Goal: Task Accomplishment & Management: Use online tool/utility

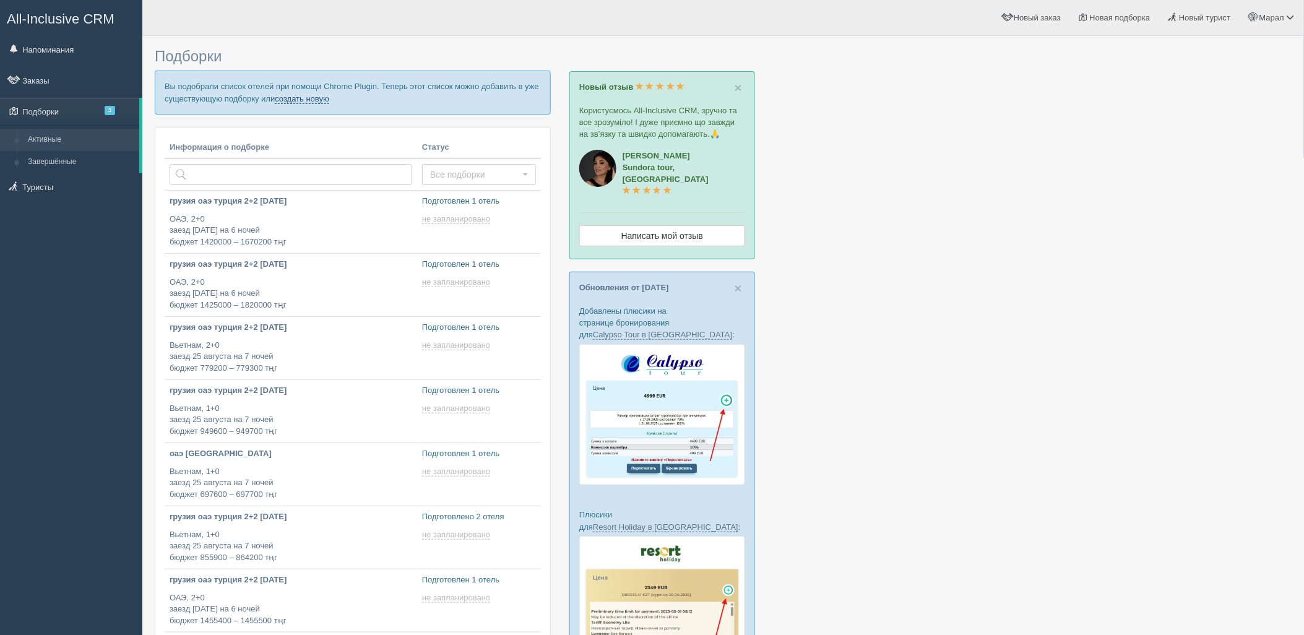
click at [329, 101] on link "создать новую" at bounding box center [302, 99] width 54 height 10
type input "2025-08-20 16:50"
type input "2025-08-20 16:35"
type input "2025-08-20 16:00"
type input "2025-08-20 15:30"
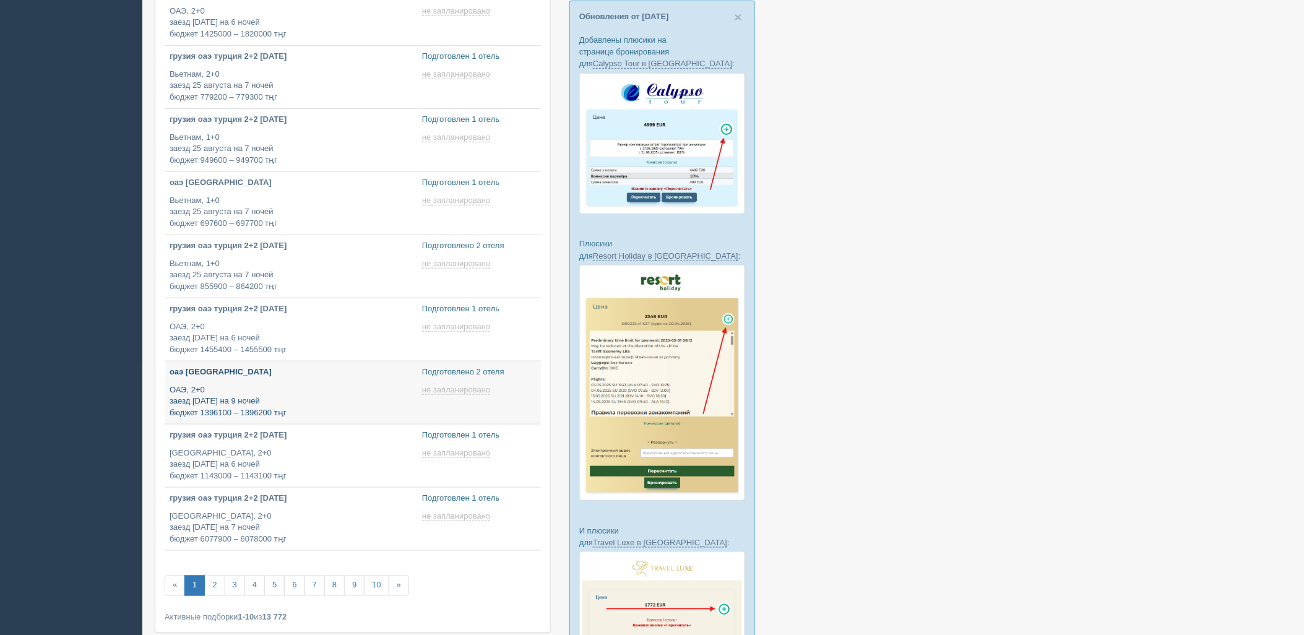
type input "2025-08-20 19:05"
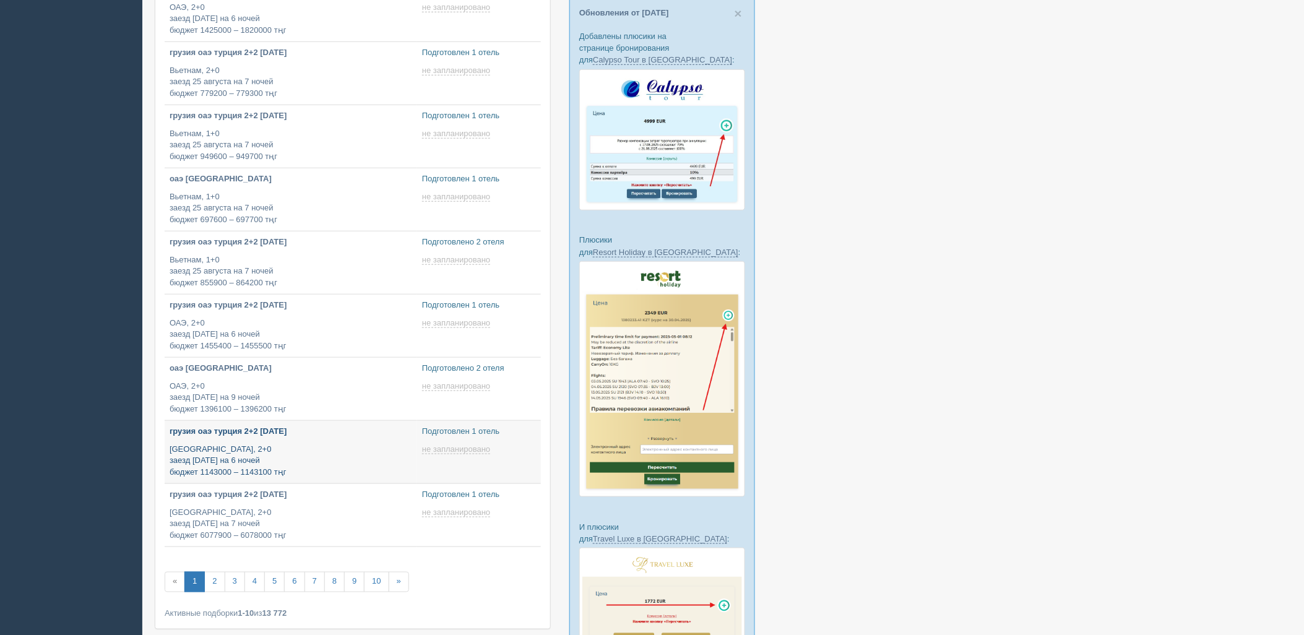
type input "[DATE] 17:20"
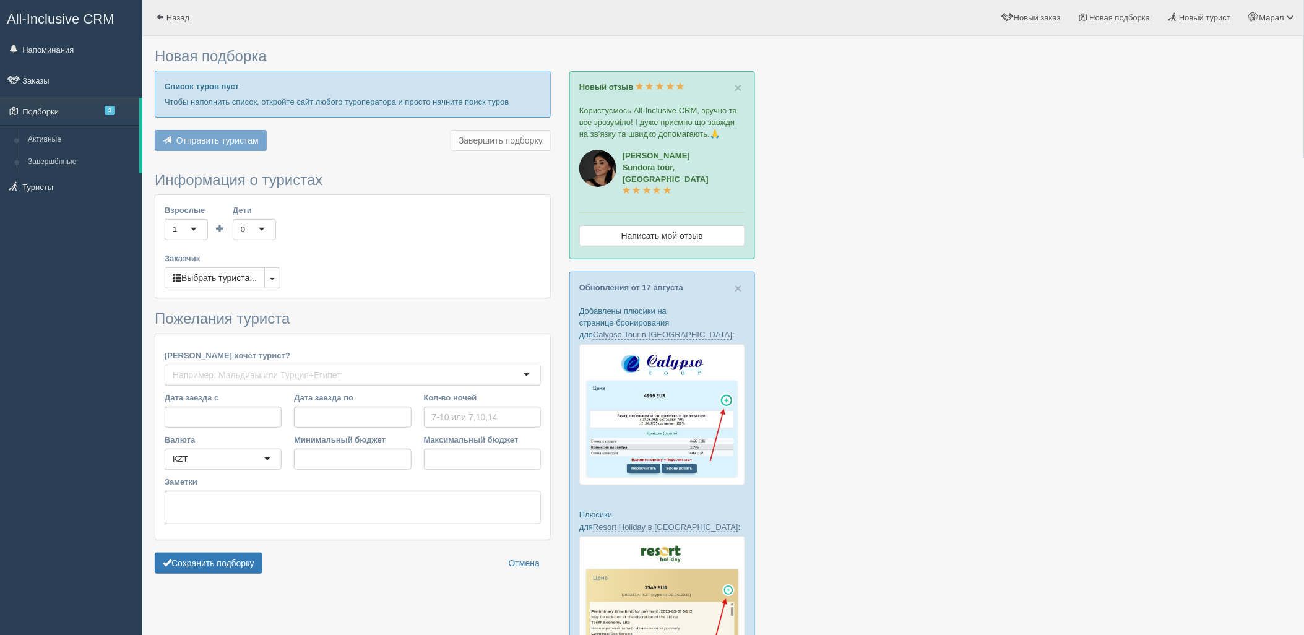
type input "6"
type input "823000"
type input "927200"
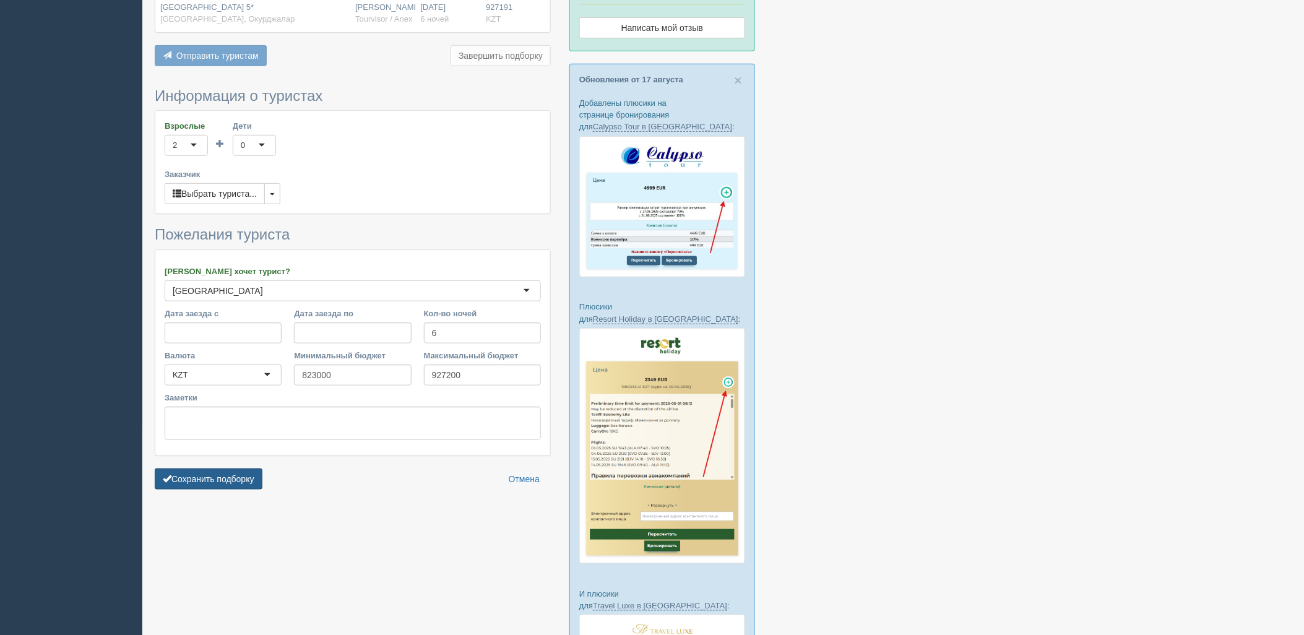
scroll to position [275, 0]
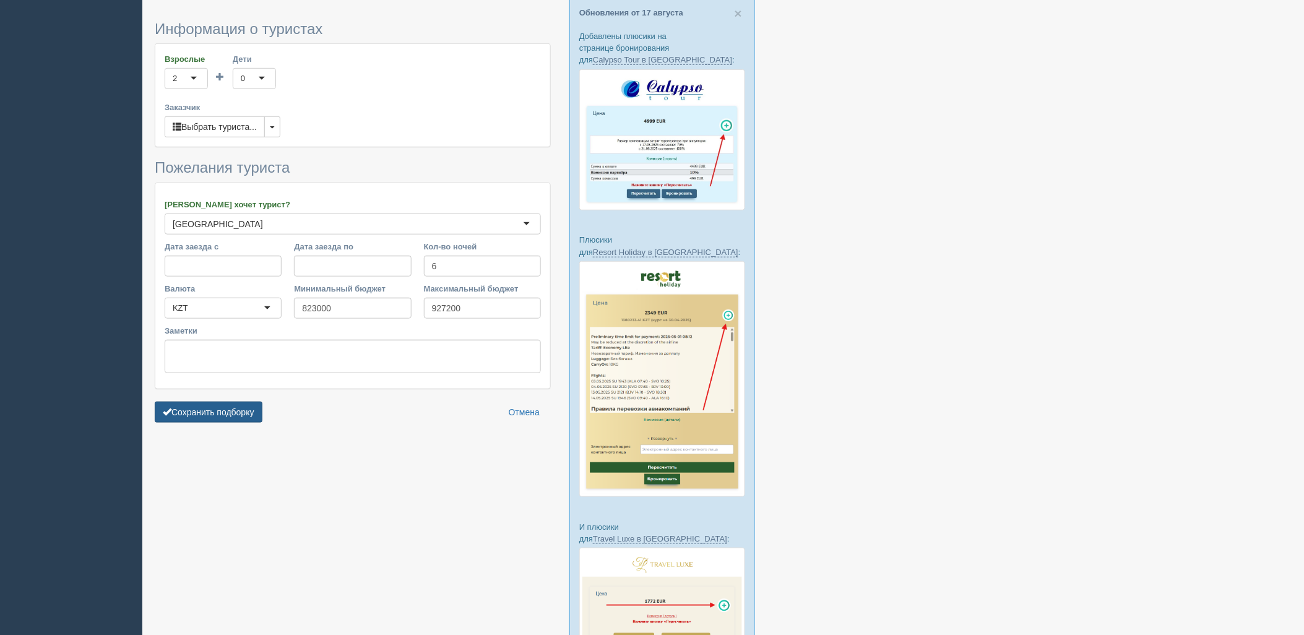
click at [209, 402] on button "Сохранить подборку" at bounding box center [209, 412] width 108 height 21
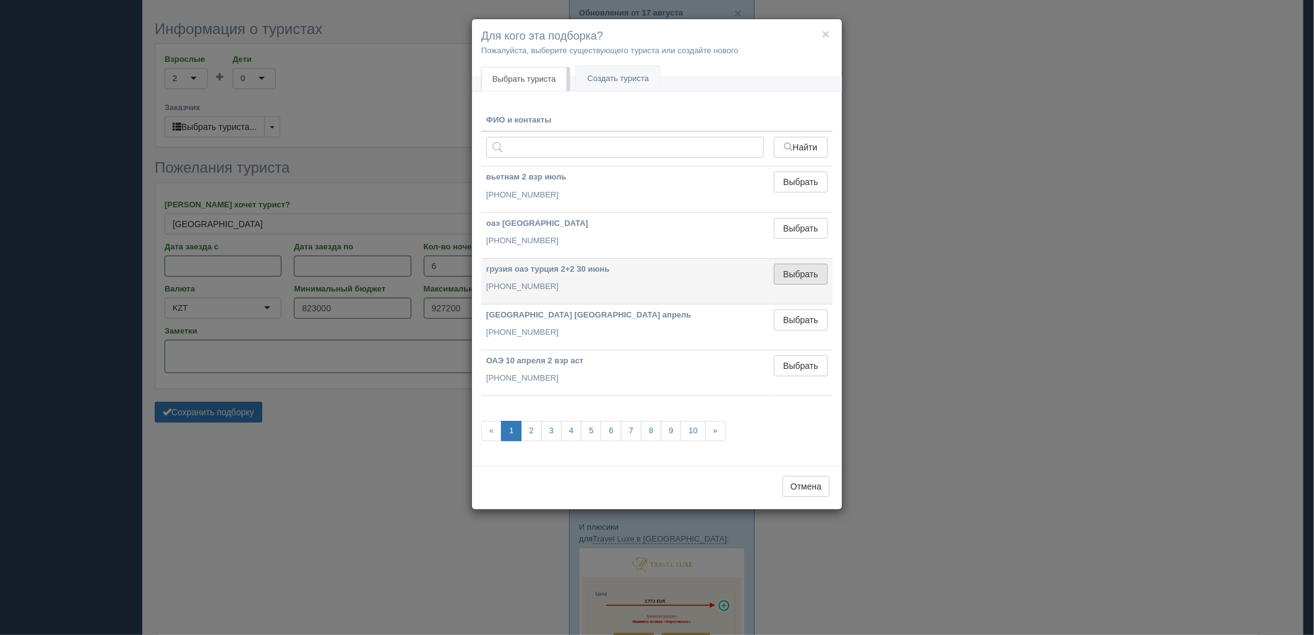
drag, startPoint x: 809, startPoint y: 278, endPoint x: 207, endPoint y: 405, distance: 615.7
click at [807, 278] on button "Выбрать" at bounding box center [801, 274] width 54 height 21
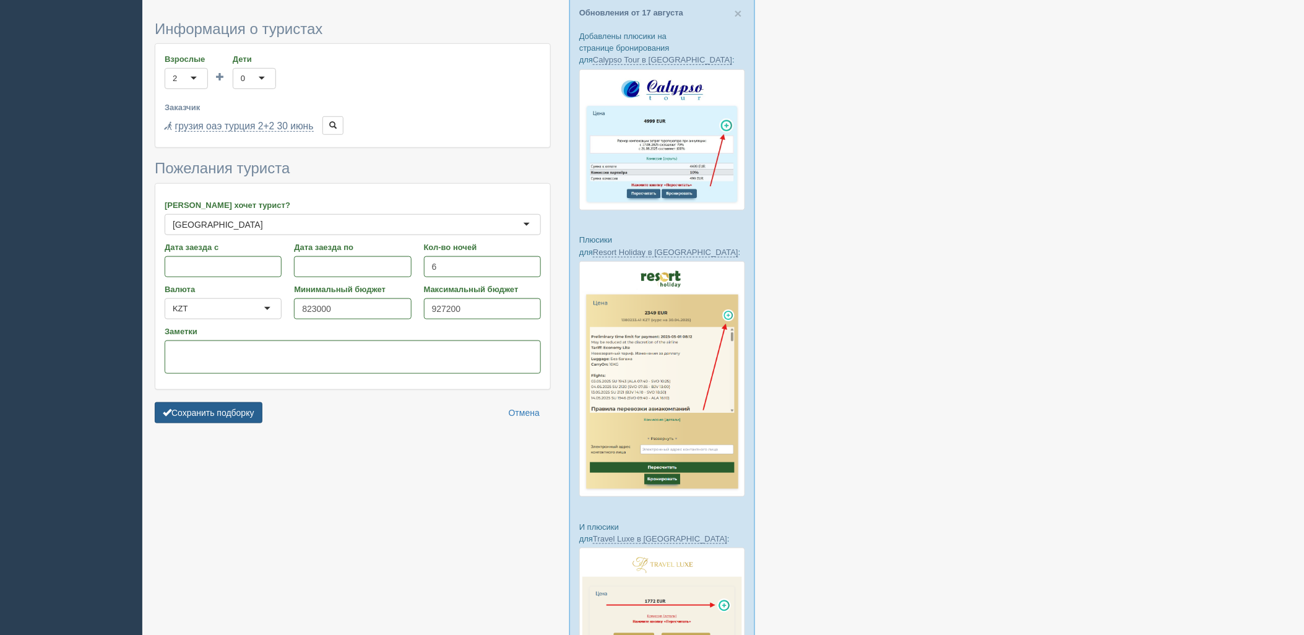
click at [201, 407] on button "Сохранить подборку" at bounding box center [209, 412] width 108 height 21
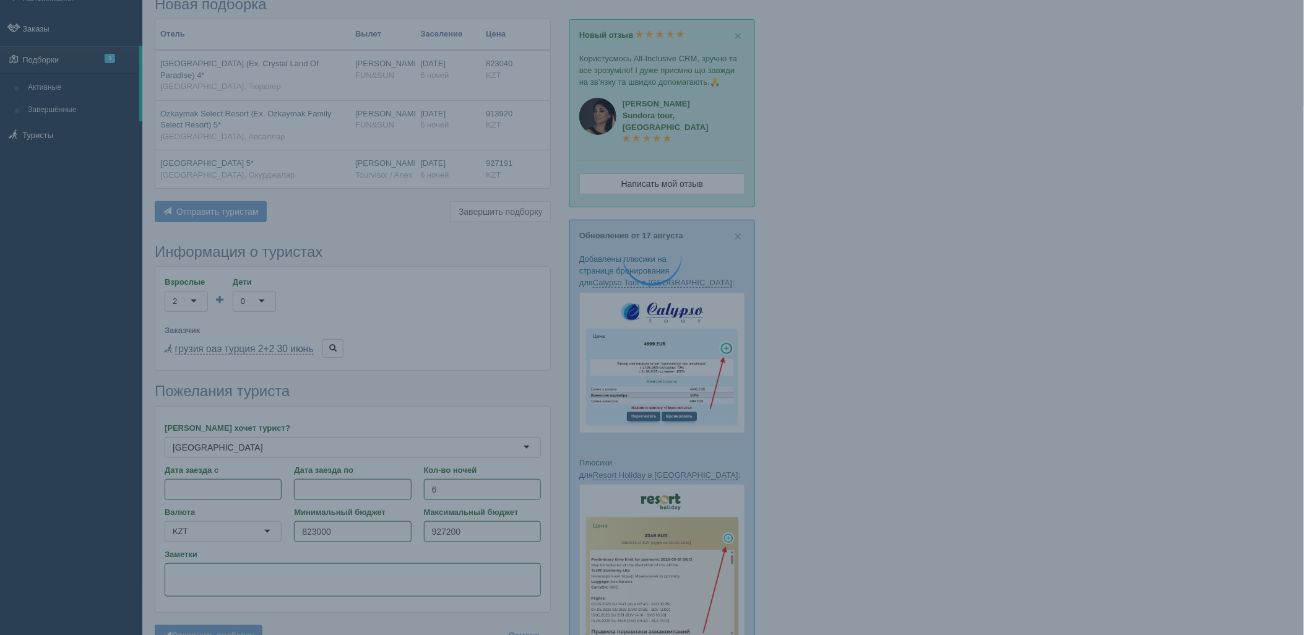
scroll to position [0, 0]
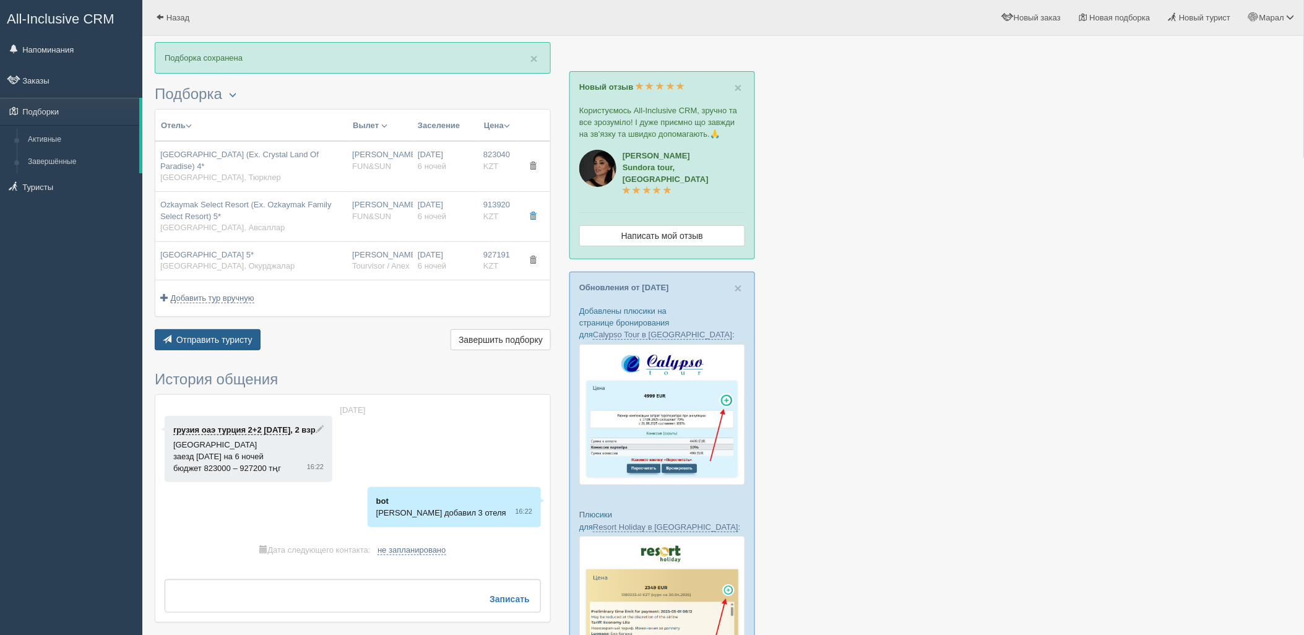
click at [210, 335] on span "Отправить туристу" at bounding box center [214, 340] width 76 height 10
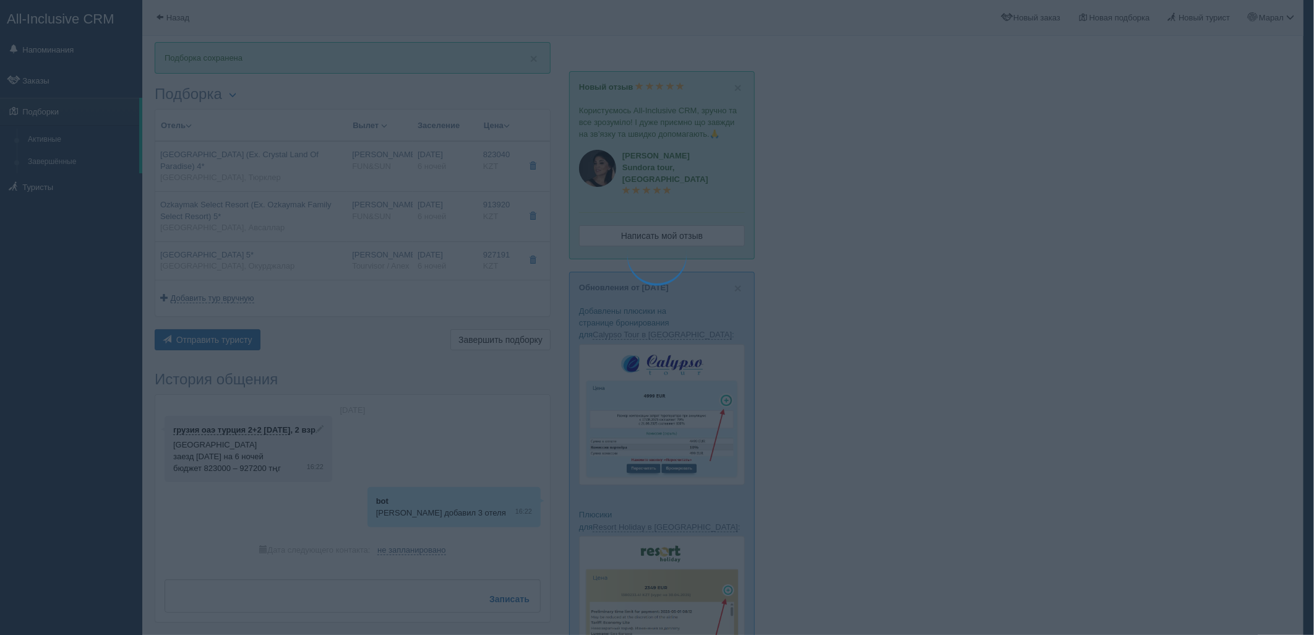
type textarea "🌞 Loremi dolo! Sitametcon Adi elitseddoei temporinc utlabore: 🌎 Etdolo, Magnaal…"
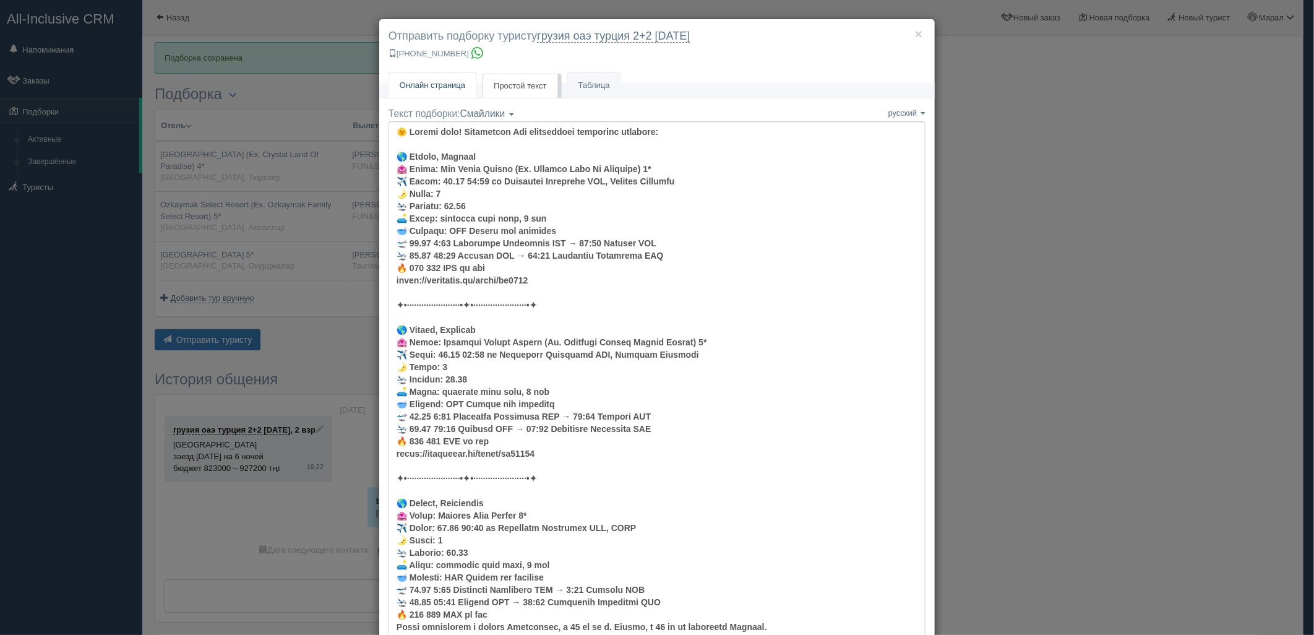
click at [442, 82] on span "Онлайн страница" at bounding box center [433, 84] width 66 height 9
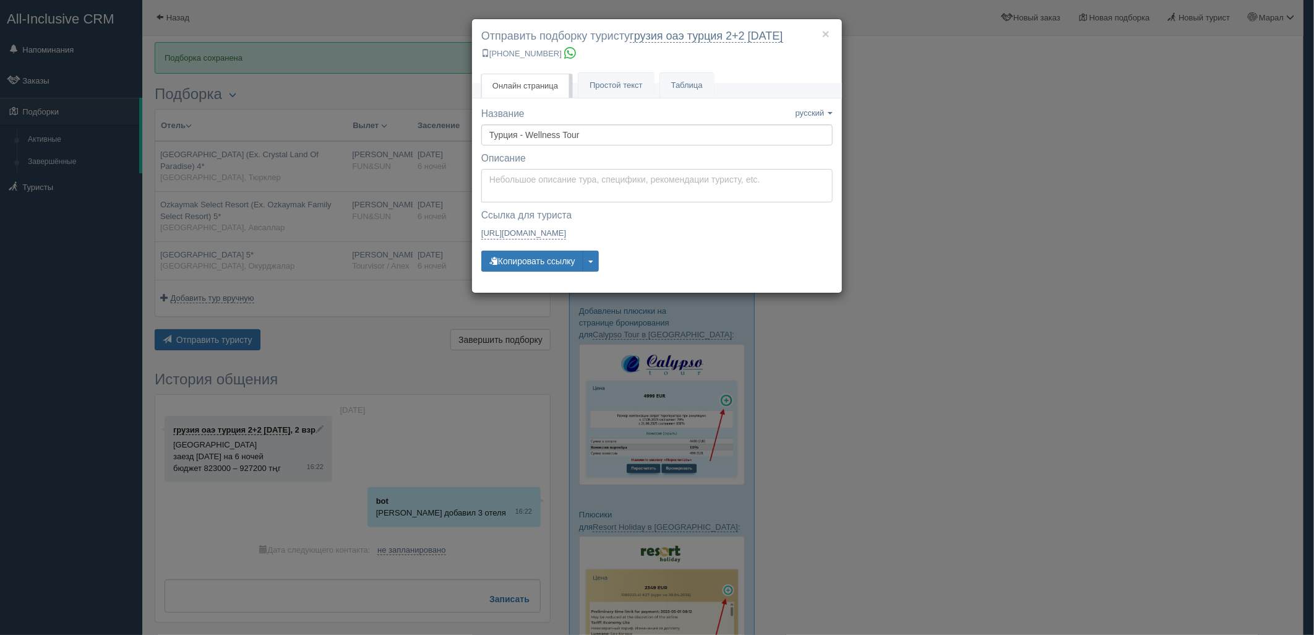
type textarea "Здравствуйте! Ниже представлены варианты туров для Вас. Для просмотра описания …"
click at [535, 188] on textarea "Здравствуйте! Ниже представлены варианты туров для Вас. Для просмотра описания …" at bounding box center [656, 185] width 351 height 33
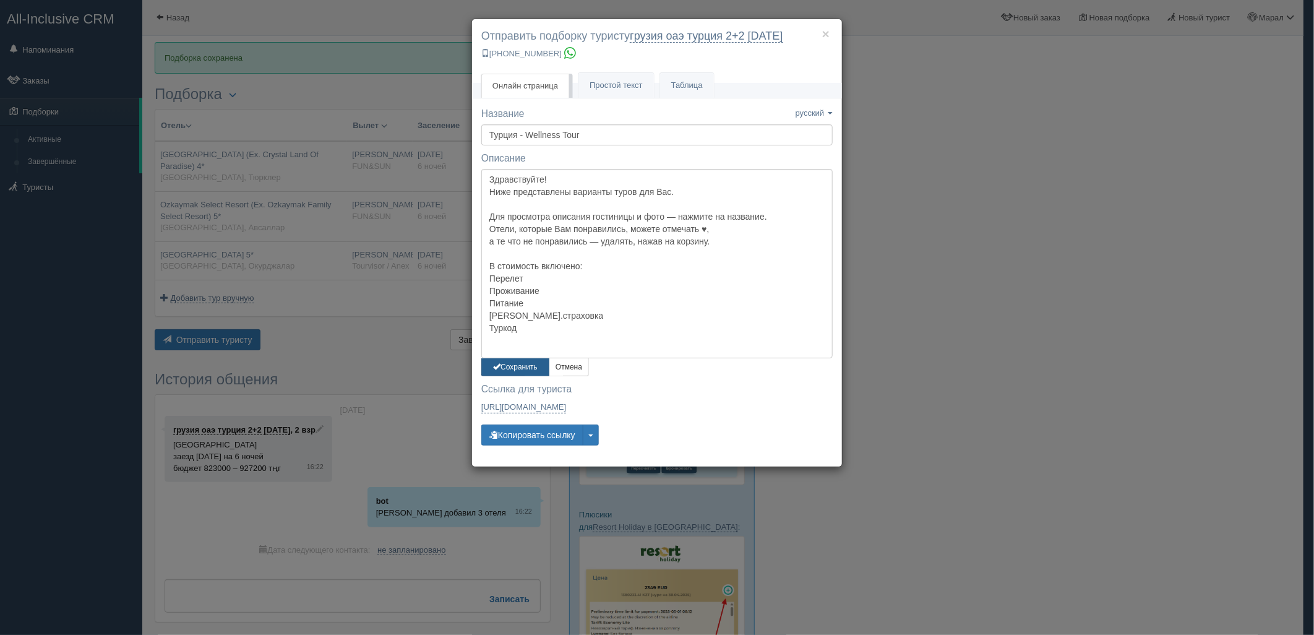
click at [508, 368] on button "Сохранить" at bounding box center [515, 367] width 68 height 18
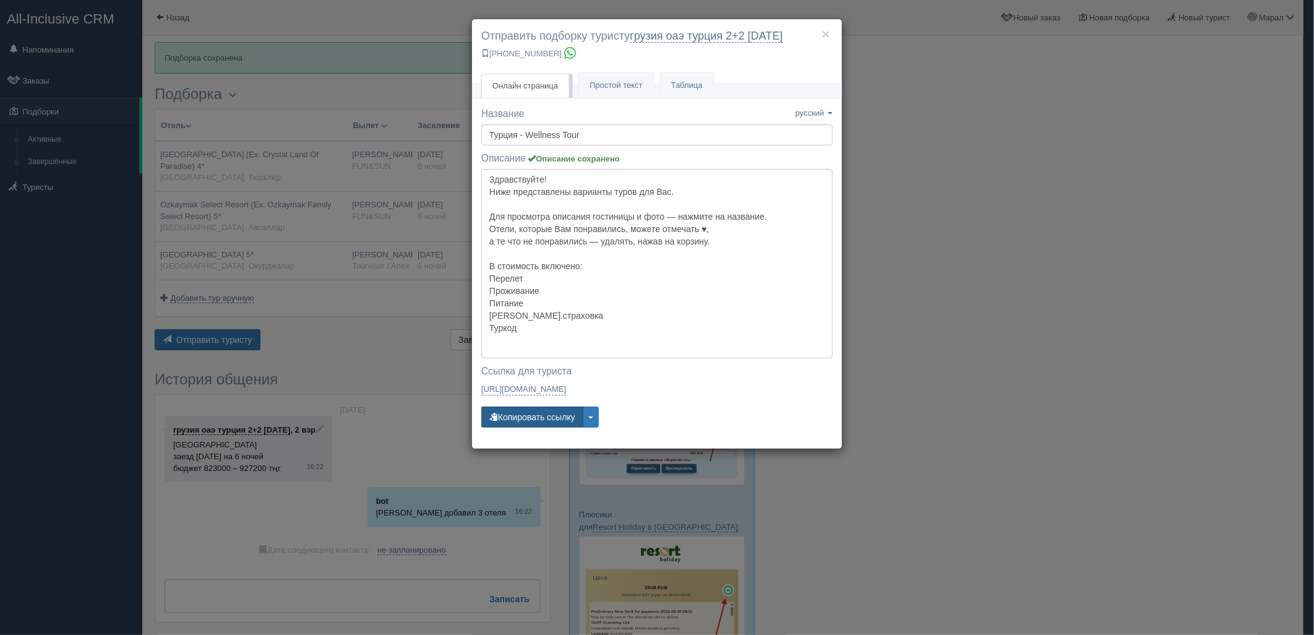
click at [521, 410] on button "Копировать ссылку" at bounding box center [532, 417] width 102 height 21
drag, startPoint x: 521, startPoint y: 410, endPoint x: 392, endPoint y: 528, distance: 174.8
click at [520, 410] on button "Копировать ссылку" at bounding box center [532, 417] width 102 height 21
